Goal: Task Accomplishment & Management: Complete application form

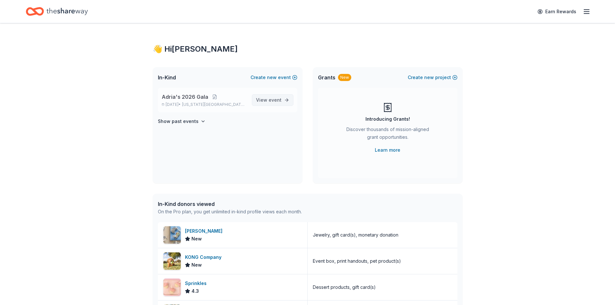
click at [272, 97] on span "View event" at bounding box center [269, 100] width 26 height 8
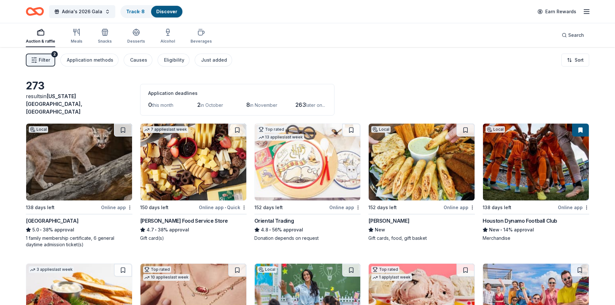
click at [47, 59] on span "Filter" at bounding box center [44, 60] width 11 height 8
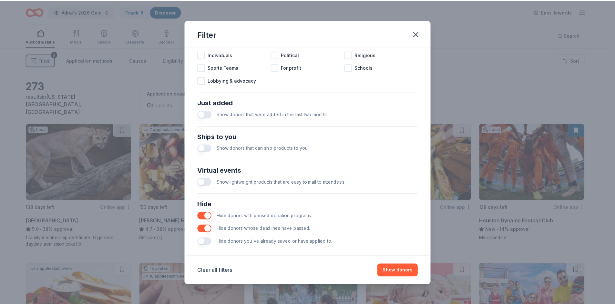
scroll to position [215, 0]
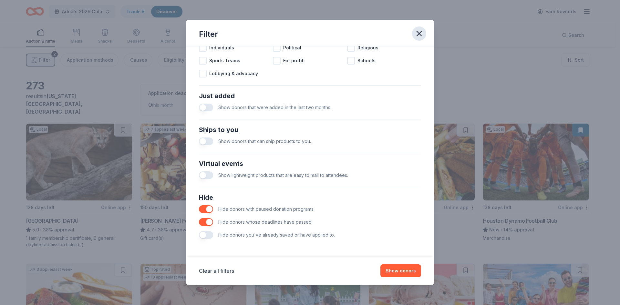
click at [420, 34] on icon "button" at bounding box center [419, 33] width 5 height 5
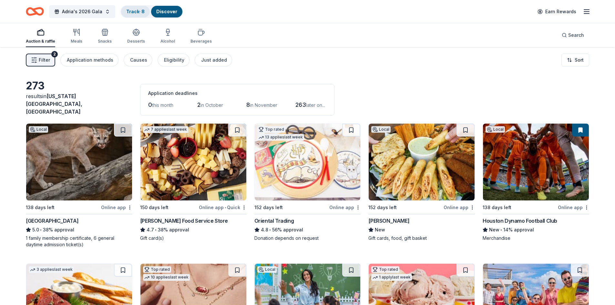
click at [132, 7] on div "Track · 8" at bounding box center [135, 12] width 29 height 12
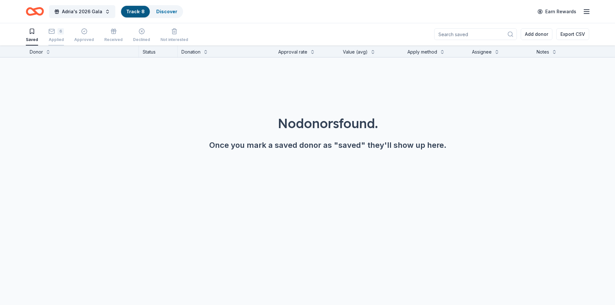
click at [54, 40] on div "Applied" at bounding box center [56, 39] width 16 height 5
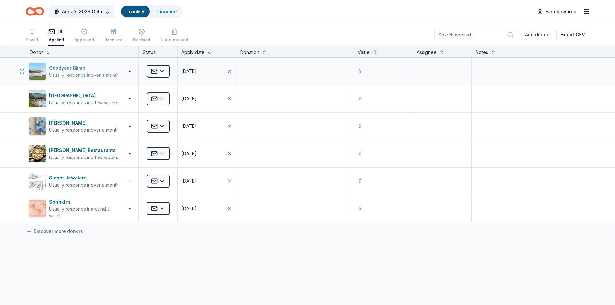
click at [84, 74] on div "Usually responds in over a month" at bounding box center [84, 75] width 70 height 6
click at [162, 155] on html "Adria's 2026 Gala Track · 8 Discover Earn Rewards Saved 6 Applied Approved Rece…" at bounding box center [307, 152] width 615 height 305
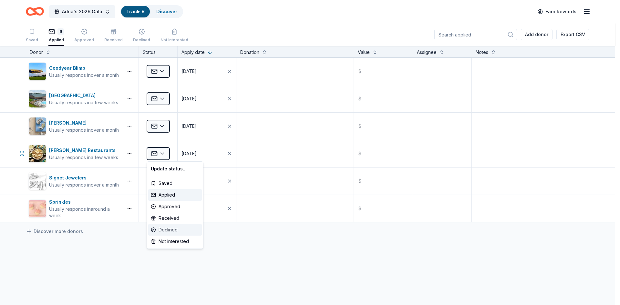
click at [178, 232] on div "Declined" at bounding box center [175, 230] width 54 height 12
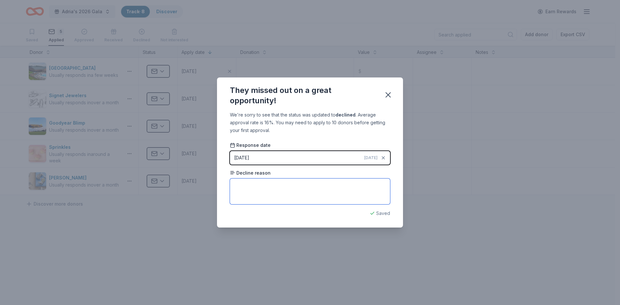
click at [319, 190] on textarea at bounding box center [310, 192] width 160 height 26
type textarea "other charities"
click at [382, 99] on div "They missed out on a great opportunity!" at bounding box center [310, 95] width 186 height 34
click at [383, 98] on button "button" at bounding box center [388, 95] width 14 height 14
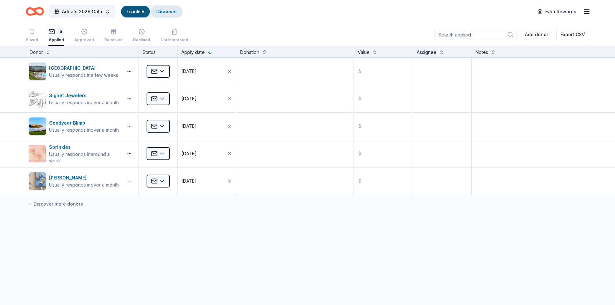
click at [170, 10] on link "Discover" at bounding box center [166, 11] width 21 height 5
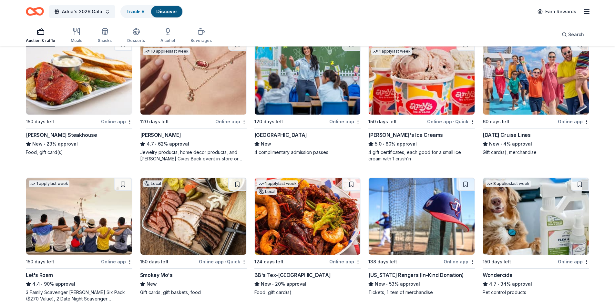
scroll to position [194, 0]
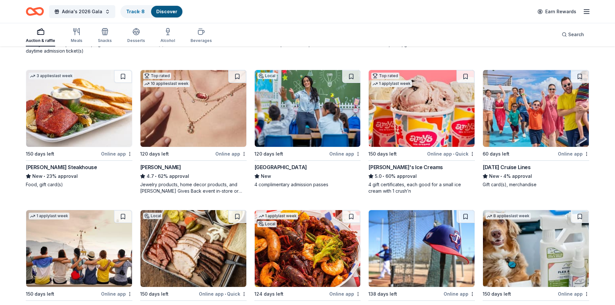
click at [529, 124] on img at bounding box center [536, 108] width 106 height 77
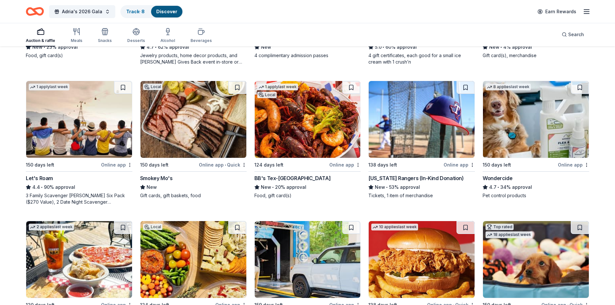
scroll to position [411, 0]
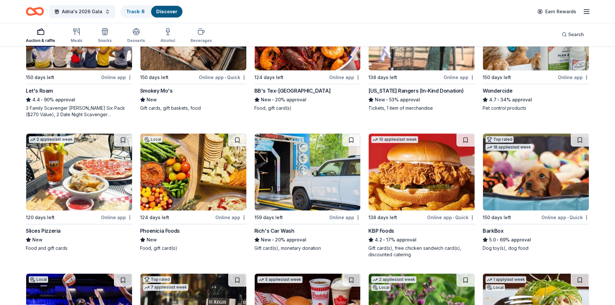
click at [516, 172] on img at bounding box center [536, 172] width 106 height 77
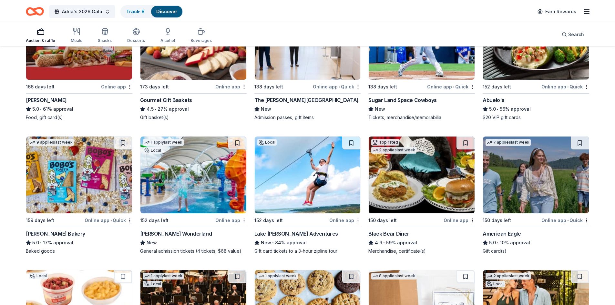
scroll to position [830, 0]
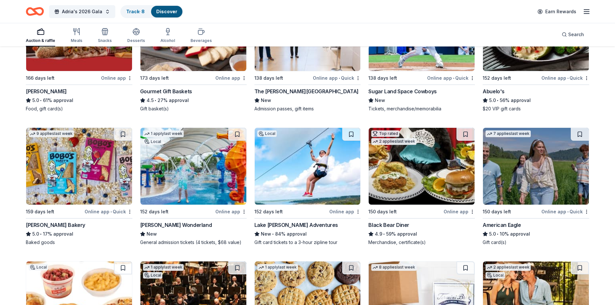
click at [319, 157] on img at bounding box center [308, 166] width 106 height 77
click at [216, 175] on img at bounding box center [194, 166] width 106 height 77
click at [548, 157] on img at bounding box center [536, 166] width 106 height 77
click at [579, 130] on button at bounding box center [580, 134] width 18 height 13
click at [134, 11] on link "Track · 11" at bounding box center [135, 11] width 19 height 5
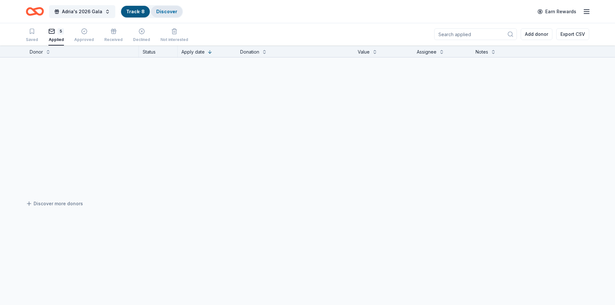
scroll to position [0, 0]
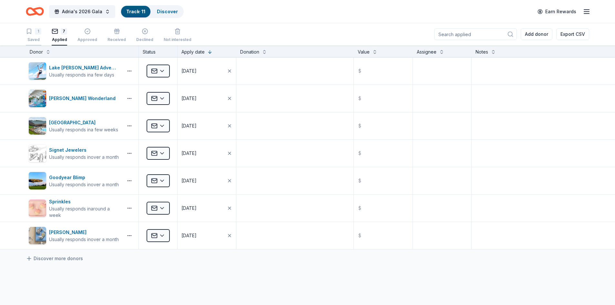
click at [26, 35] on div "1 Saved" at bounding box center [34, 35] width 16 height 14
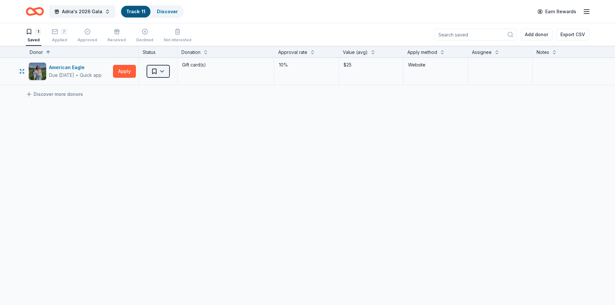
click at [165, 71] on html "Adria's 2026 Gala Track · 11 Discover Earn Rewards 1 Saved 7 Applied Approved R…" at bounding box center [307, 152] width 615 height 305
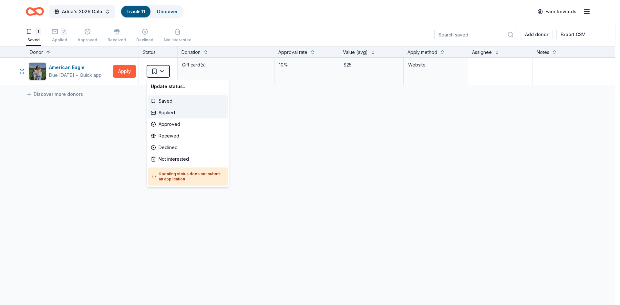
click at [171, 113] on div "Applied" at bounding box center [187, 113] width 79 height 12
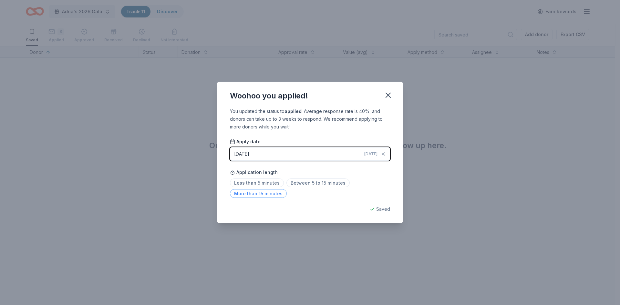
click at [267, 195] on span "More than 15 minutes" at bounding box center [258, 193] width 57 height 9
click at [317, 185] on span "Between 5 to 15 minutes" at bounding box center [318, 183] width 63 height 9
click at [389, 98] on icon "button" at bounding box center [388, 95] width 9 height 9
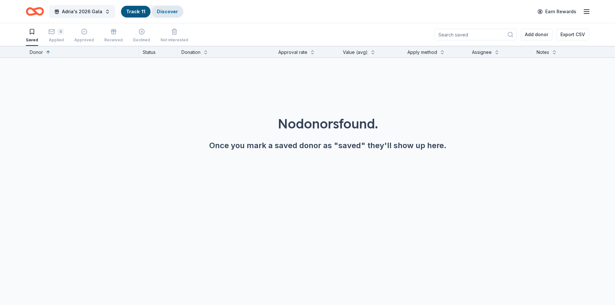
click at [156, 11] on div "Discover" at bounding box center [167, 12] width 31 height 12
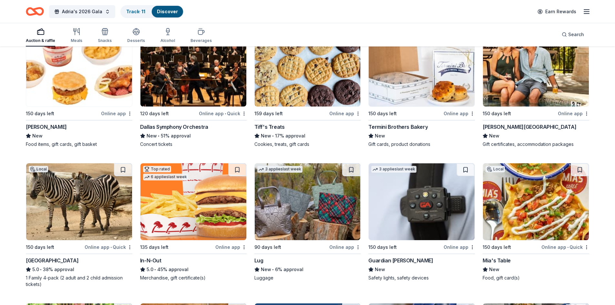
scroll to position [1071, 0]
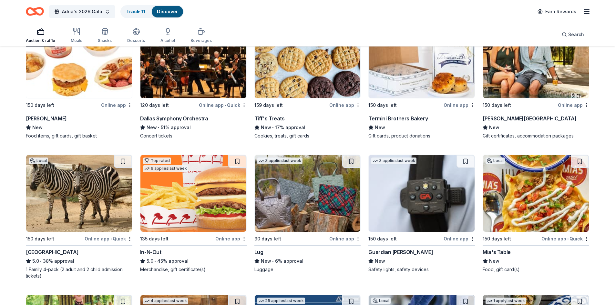
click at [89, 201] on img at bounding box center [79, 193] width 106 height 77
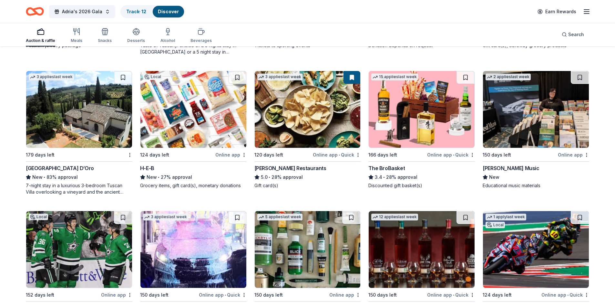
scroll to position [1577, 0]
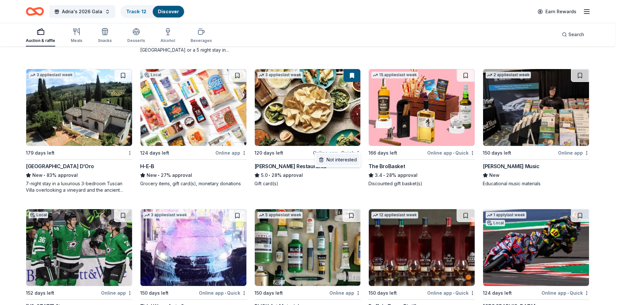
click at [352, 160] on div "Not interested" at bounding box center [337, 160] width 43 height 12
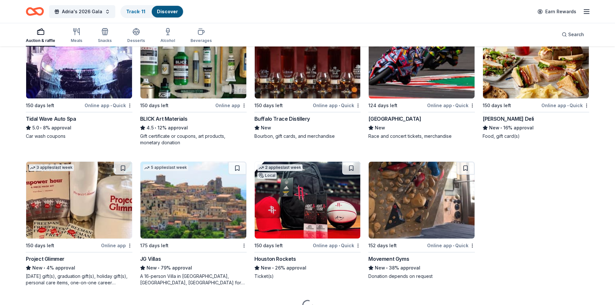
scroll to position [1771, 0]
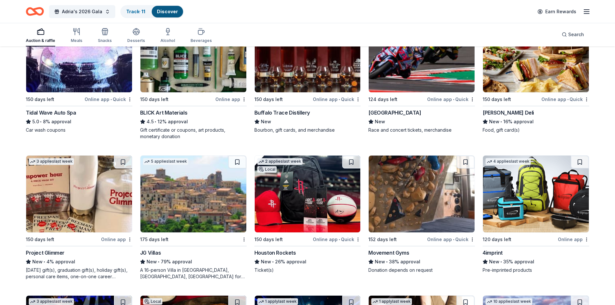
click at [304, 192] on img at bounding box center [308, 194] width 106 height 77
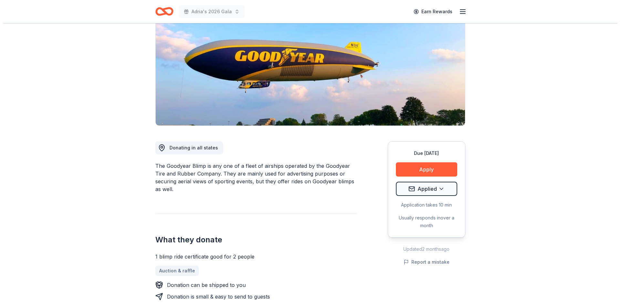
scroll to position [65, 0]
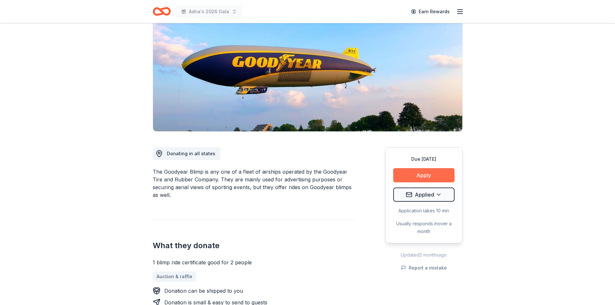
click at [408, 176] on button "Apply" at bounding box center [423, 175] width 61 height 14
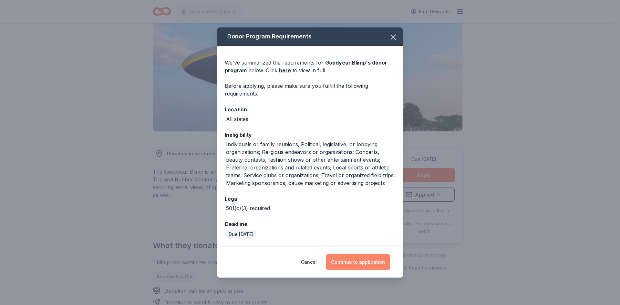
click at [378, 261] on button "Continue to application" at bounding box center [358, 263] width 64 height 16
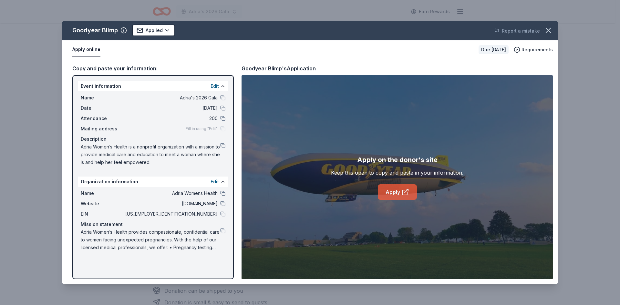
click at [400, 194] on link "Apply" at bounding box center [397, 192] width 39 height 16
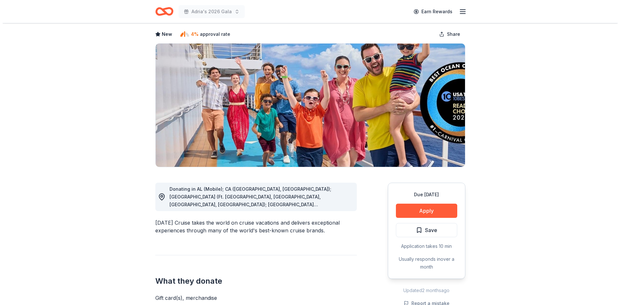
scroll to position [97, 0]
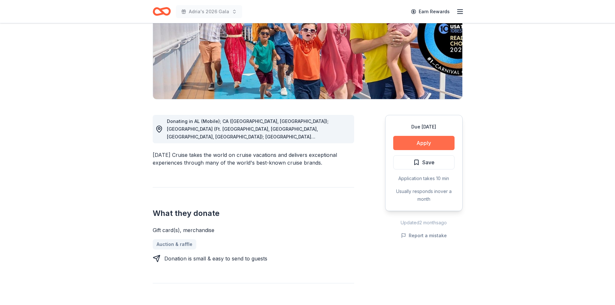
click at [432, 141] on button "Apply" at bounding box center [423, 143] width 61 height 14
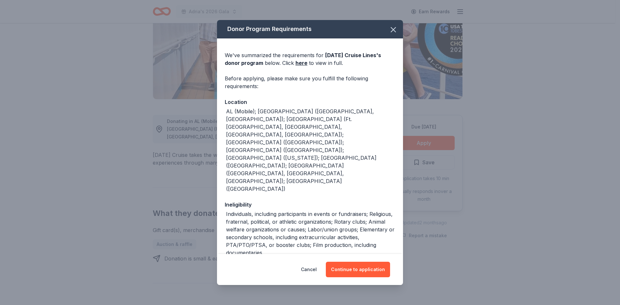
scroll to position [8, 0]
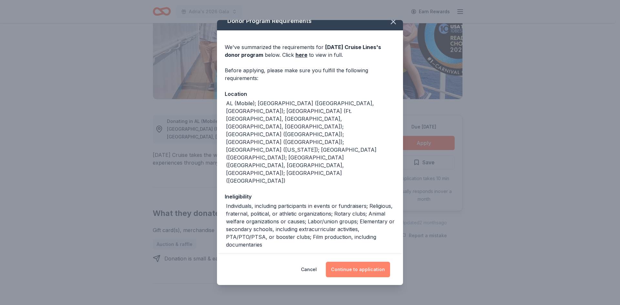
click at [356, 268] on button "Continue to application" at bounding box center [358, 270] width 64 height 16
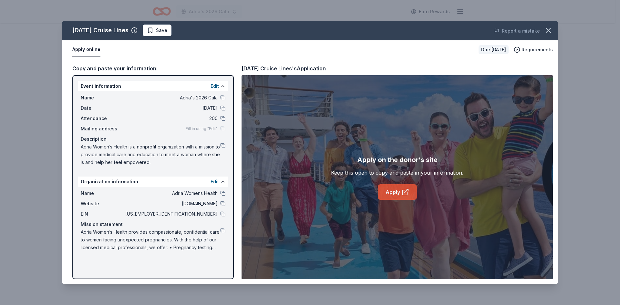
click at [403, 194] on icon at bounding box center [405, 192] width 8 height 8
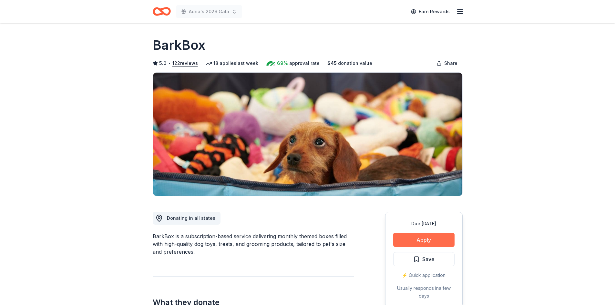
click at [424, 240] on button "Apply" at bounding box center [423, 240] width 61 height 14
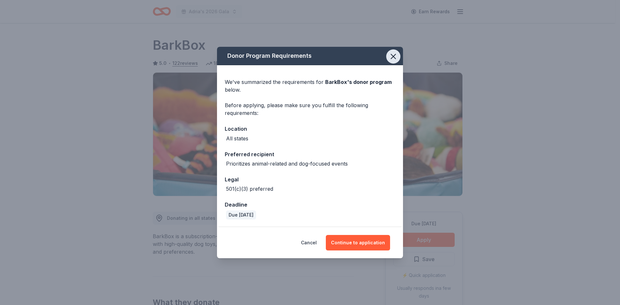
click at [394, 59] on icon "button" at bounding box center [393, 56] width 9 height 9
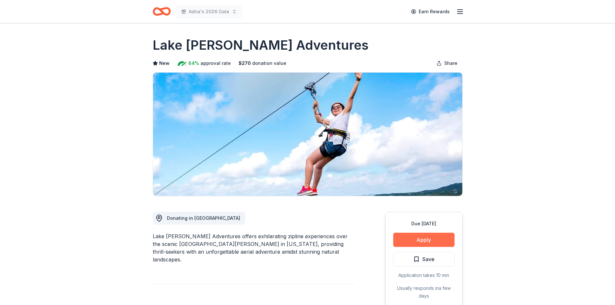
click at [430, 238] on button "Apply" at bounding box center [423, 240] width 61 height 14
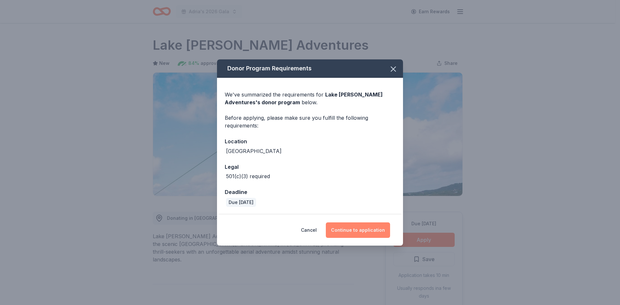
click at [362, 231] on button "Continue to application" at bounding box center [358, 231] width 64 height 16
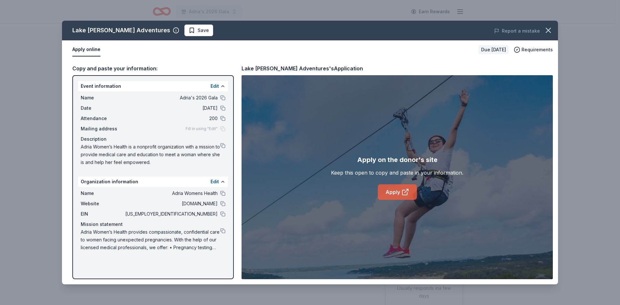
click at [395, 197] on link "Apply" at bounding box center [397, 192] width 39 height 16
click at [189, 28] on span "Save" at bounding box center [199, 30] width 20 height 8
click at [189, 31] on html "Adria's 2026 Gala Earn Rewards Due in 152 days Share Lake Travis Zipline Advent…" at bounding box center [310, 152] width 620 height 305
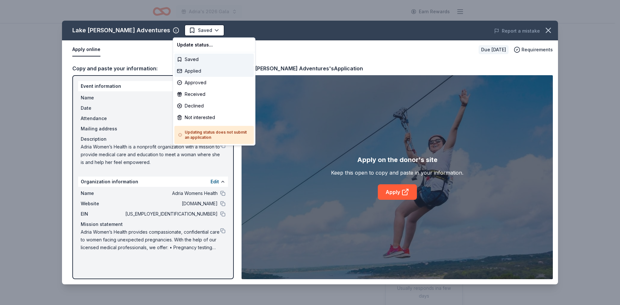
click at [190, 72] on div "Applied" at bounding box center [213, 71] width 79 height 12
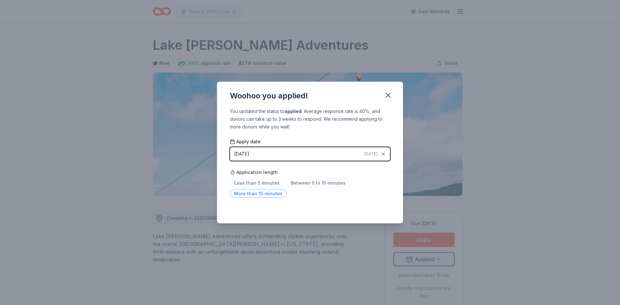
click at [276, 196] on span "More than 15 minutes" at bounding box center [258, 193] width 57 height 9
click at [387, 97] on icon "button" at bounding box center [388, 95] width 9 height 9
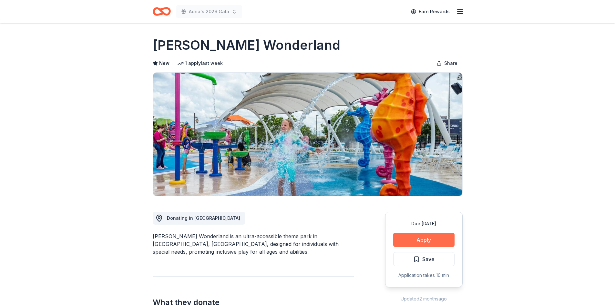
click at [441, 236] on button "Apply" at bounding box center [423, 240] width 61 height 14
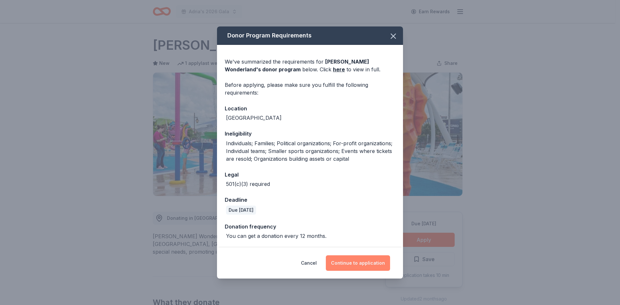
click at [378, 264] on button "Continue to application" at bounding box center [358, 263] width 64 height 16
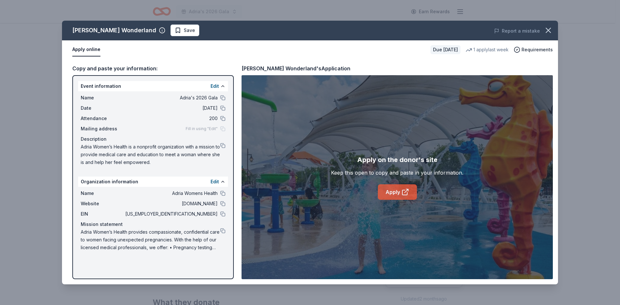
click at [386, 196] on link "Apply" at bounding box center [397, 192] width 39 height 16
click at [184, 30] on span "Save" at bounding box center [189, 30] width 11 height 8
click at [181, 29] on html "Adria's 2026 Gala Earn Rewards Due in 152 days Share Morgan's Wonderland New 1 …" at bounding box center [310, 152] width 620 height 305
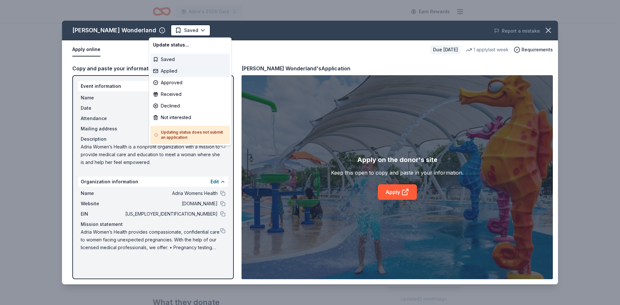
click at [173, 70] on div "Applied" at bounding box center [190, 71] width 79 height 12
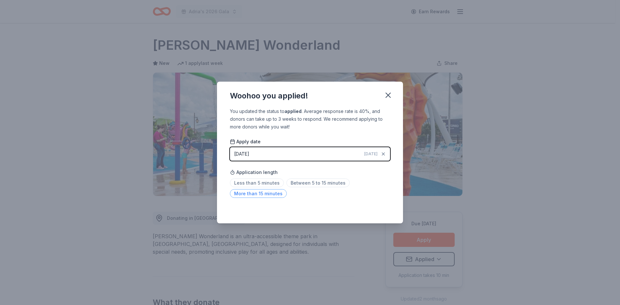
click at [273, 194] on span "More than 15 minutes" at bounding box center [258, 193] width 57 height 9
click at [388, 96] on icon "button" at bounding box center [388, 95] width 5 height 5
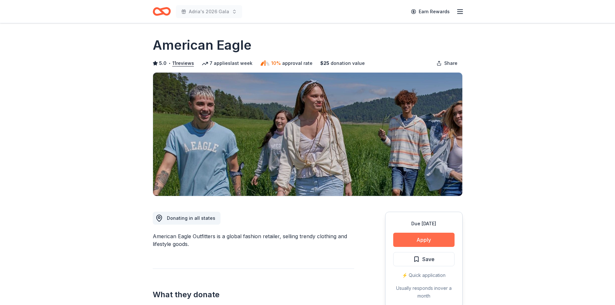
click at [436, 240] on button "Apply" at bounding box center [423, 240] width 61 height 14
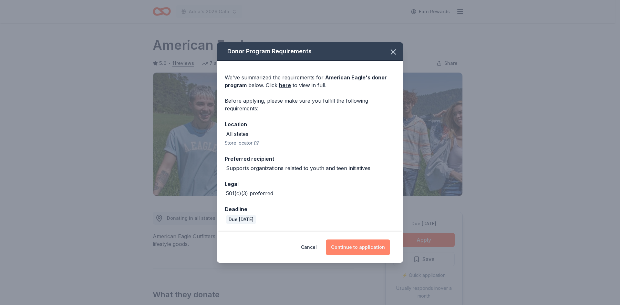
click at [351, 253] on button "Continue to application" at bounding box center [358, 248] width 64 height 16
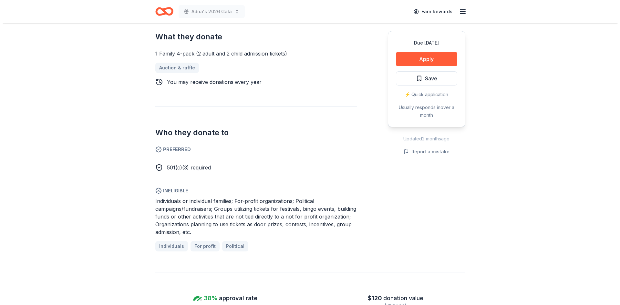
scroll to position [258, 0]
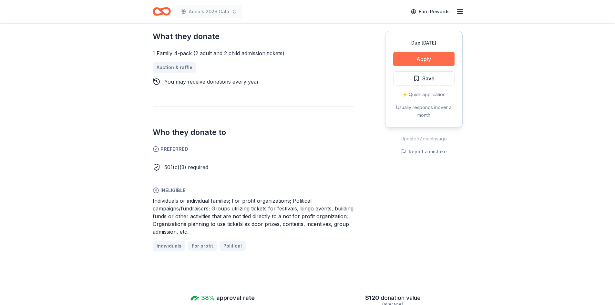
click at [447, 57] on button "Apply" at bounding box center [423, 59] width 61 height 14
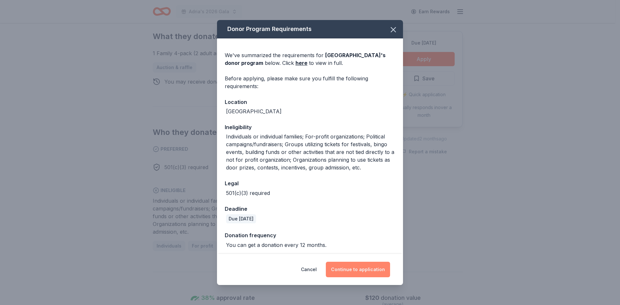
drag, startPoint x: 369, startPoint y: 260, endPoint x: 370, endPoint y: 271, distance: 10.5
click at [372, 272] on button "Continue to application" at bounding box center [358, 270] width 64 height 16
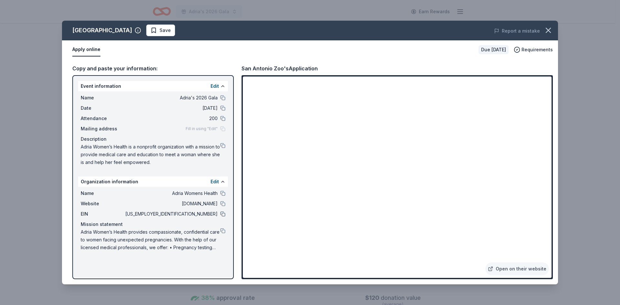
click at [223, 215] on button at bounding box center [222, 214] width 5 height 5
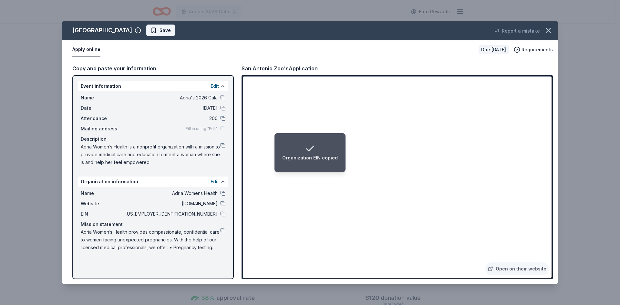
click at [160, 32] on span "Save" at bounding box center [165, 30] width 11 height 8
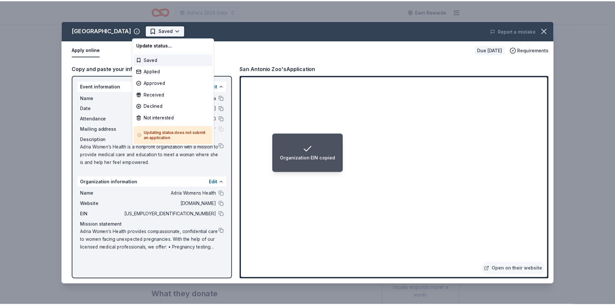
scroll to position [0, 0]
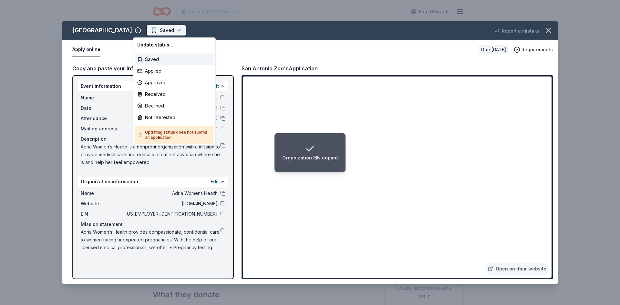
click at [168, 31] on html "Organization EIN copied Adria's 2026 Gala Earn Rewards Due in 150 days Share Sa…" at bounding box center [310, 152] width 620 height 305
click at [162, 72] on div "Applied" at bounding box center [174, 71] width 79 height 12
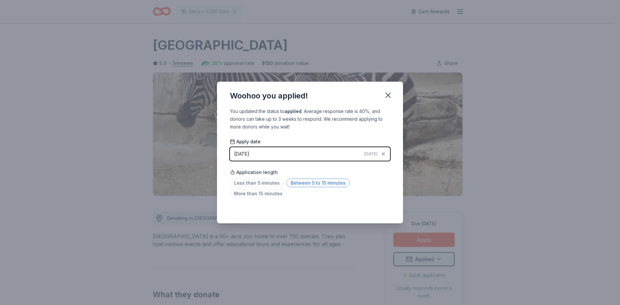
click at [303, 183] on span "Between 5 to 15 minutes" at bounding box center [318, 183] width 63 height 9
click at [386, 94] on icon "button" at bounding box center [388, 95] width 5 height 5
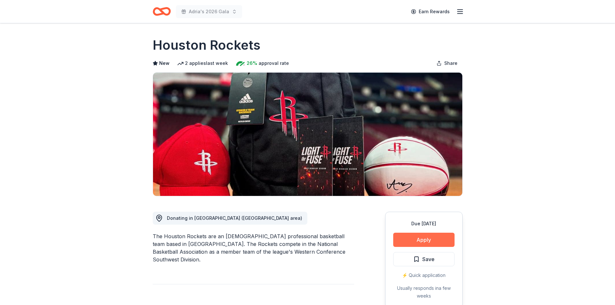
click at [447, 239] on button "Apply" at bounding box center [423, 240] width 61 height 14
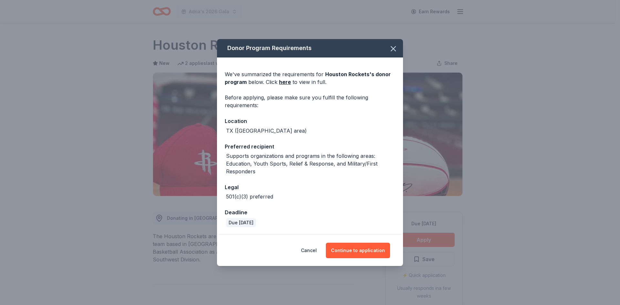
drag, startPoint x: 348, startPoint y: 211, endPoint x: 305, endPoint y: 205, distance: 43.1
click at [305, 205] on div "We've summarized the requirements for Houston Rockets 's donor program below. C…" at bounding box center [310, 146] width 186 height 178
click at [359, 248] on button "Continue to application" at bounding box center [358, 251] width 64 height 16
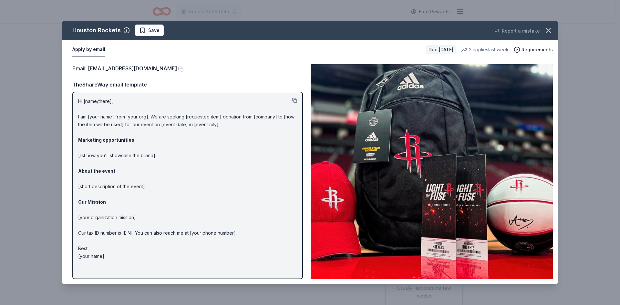
drag, startPoint x: 225, startPoint y: 212, endPoint x: 185, endPoint y: 205, distance: 40.7
click at [187, 205] on p "Hi [name/there], I am [your name] from [your org]. We are seeking [requested it…" at bounding box center [187, 179] width 219 height 163
